Goal: Information Seeking & Learning: Learn about a topic

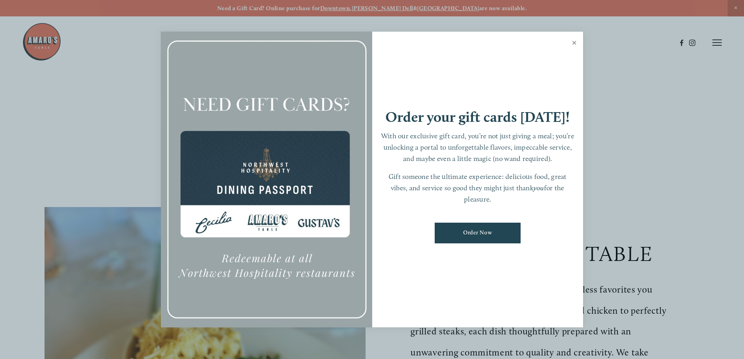
click at [576, 41] on link "Close" at bounding box center [574, 44] width 15 height 22
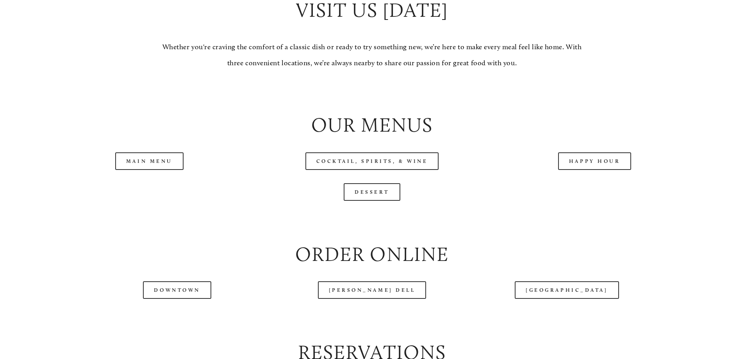
scroll to position [821, 0]
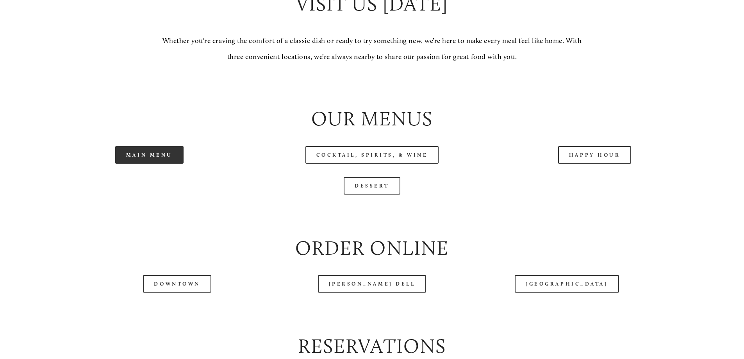
click at [148, 164] on link "Main Menu" at bounding box center [149, 155] width 68 height 18
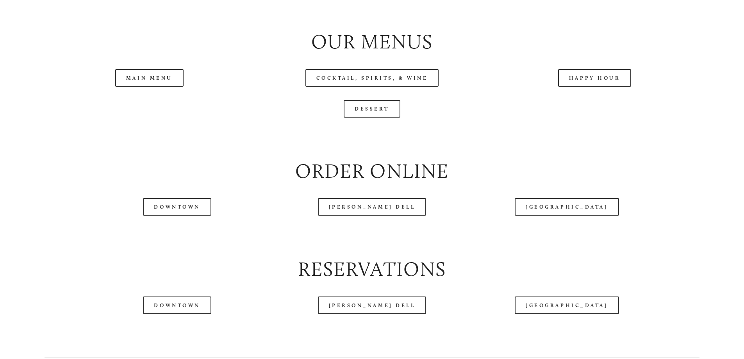
scroll to position [899, 0]
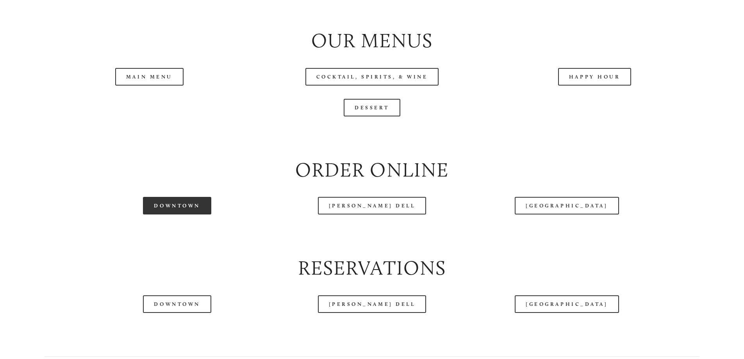
click at [174, 215] on link "Downtown" at bounding box center [177, 206] width 68 height 18
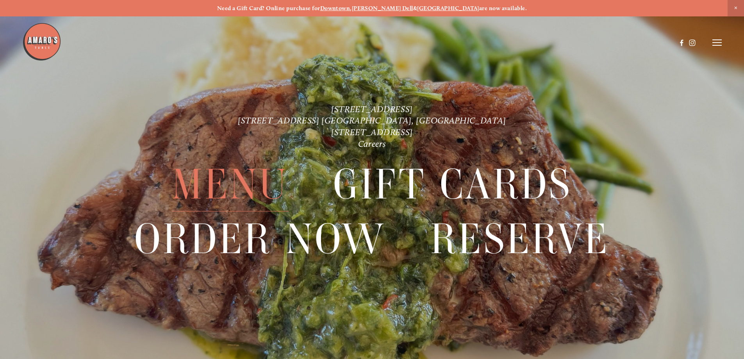
click at [238, 177] on span "Menu" at bounding box center [230, 185] width 116 height 54
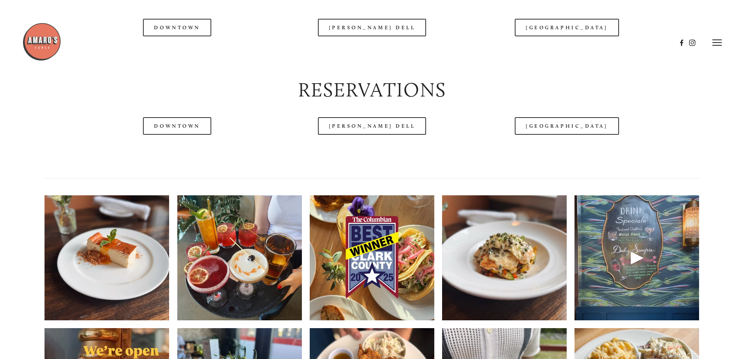
scroll to position [1016, 0]
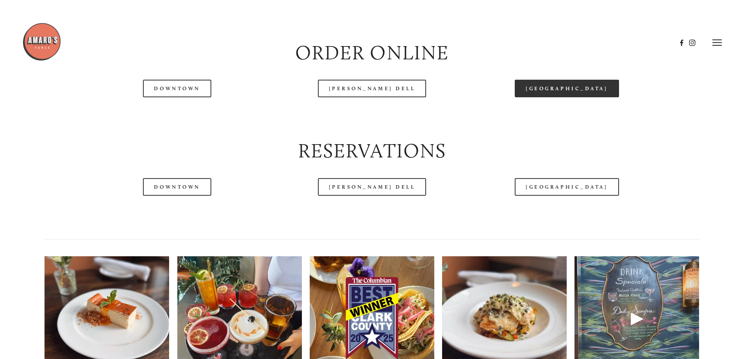
click at [542, 97] on link "[GEOGRAPHIC_DATA]" at bounding box center [567, 89] width 104 height 18
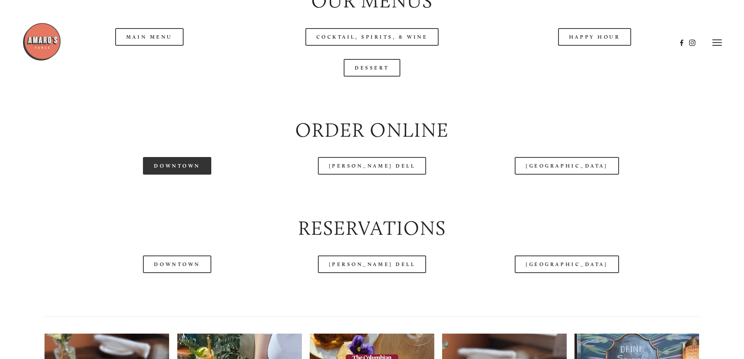
scroll to position [938, 0]
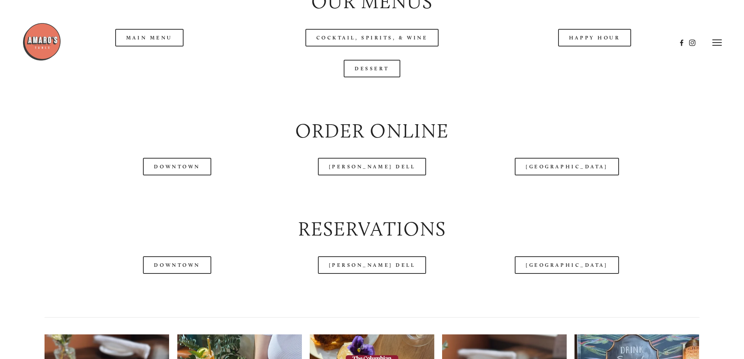
click at [144, 64] on header "Menu Order Now Visit Gallery 0" at bounding box center [372, 42] width 700 height 85
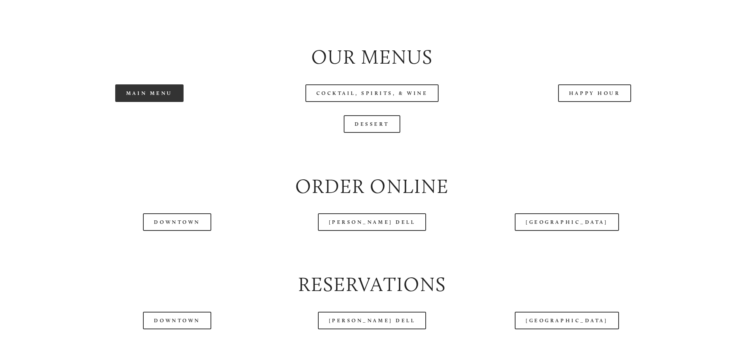
scroll to position [899, 0]
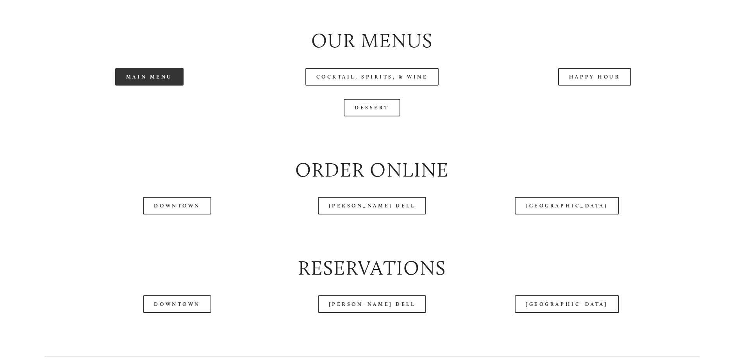
click at [142, 86] on link "Main Menu" at bounding box center [149, 77] width 68 height 18
